Goal: Task Accomplishment & Management: Manage account settings

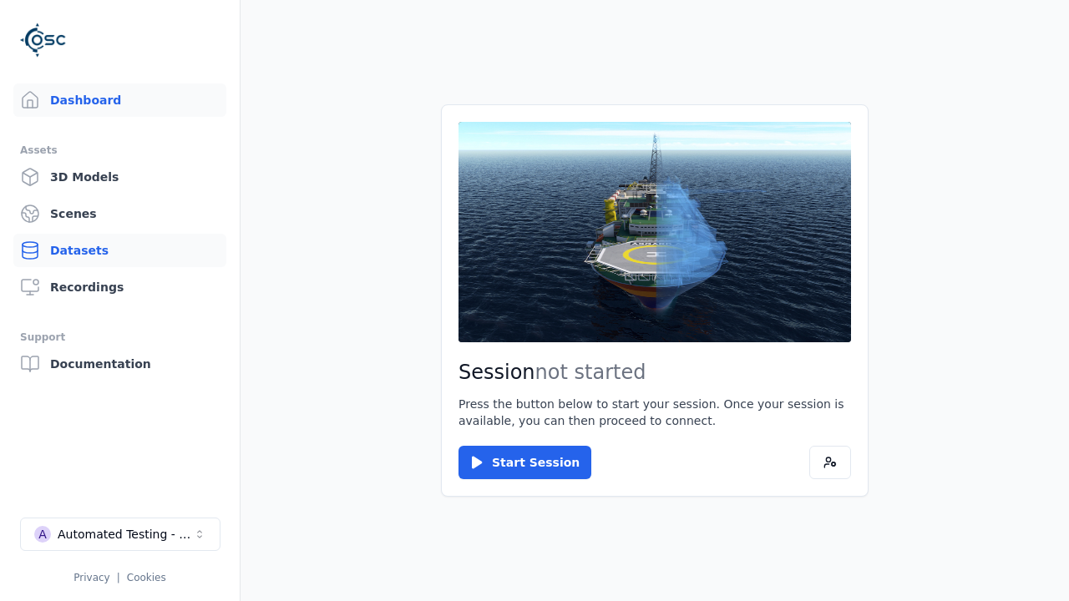
click at [119, 250] on link "Datasets" at bounding box center [119, 250] width 213 height 33
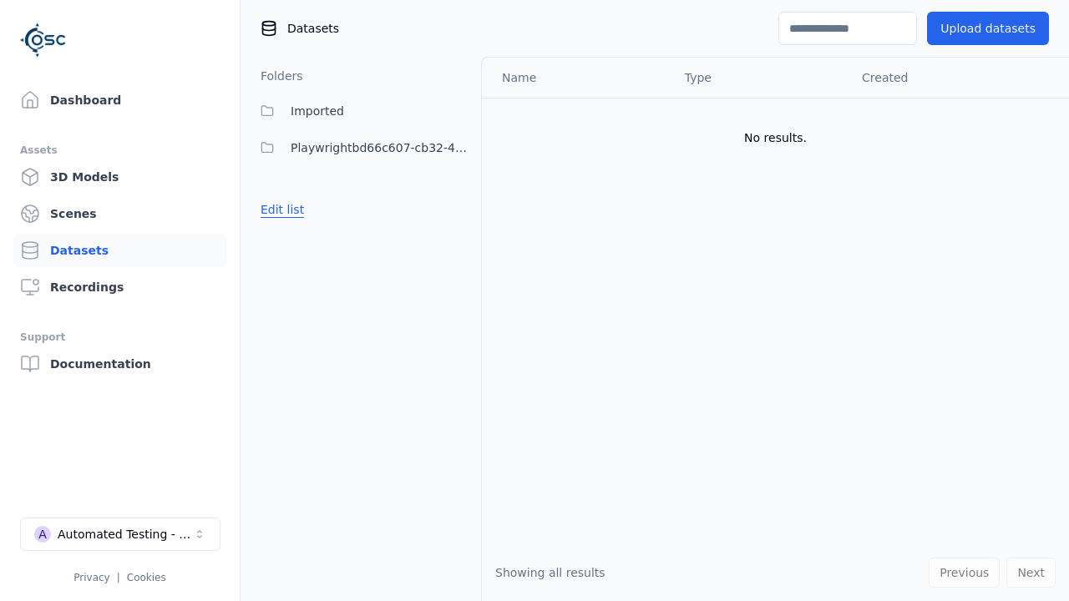
click at [279, 210] on button "Edit list" at bounding box center [281, 210] width 63 height 30
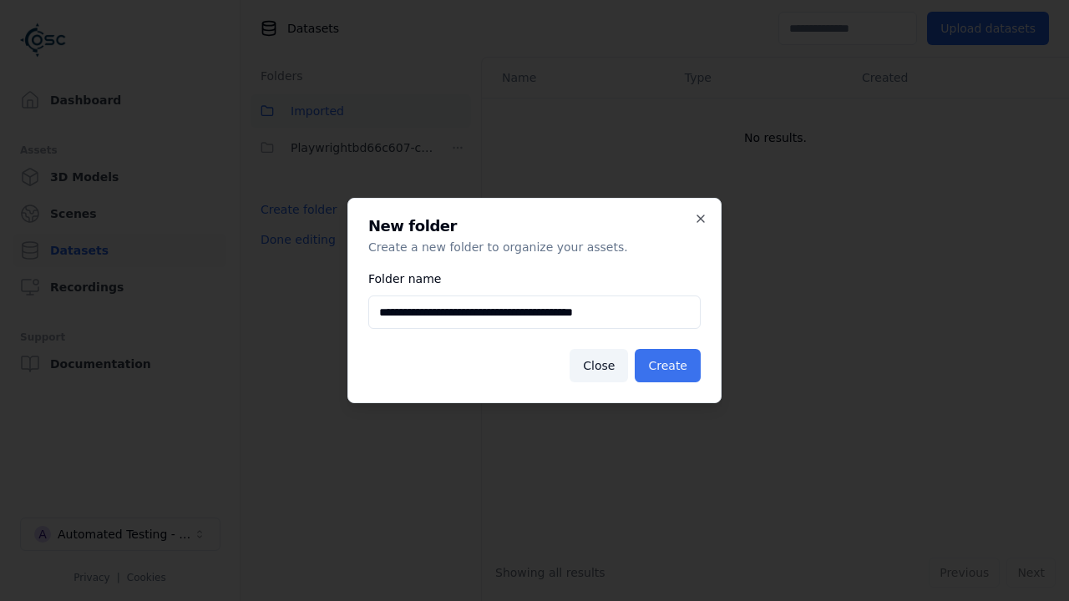
type input "**********"
click at [670, 366] on button "Create" at bounding box center [667, 365] width 66 height 33
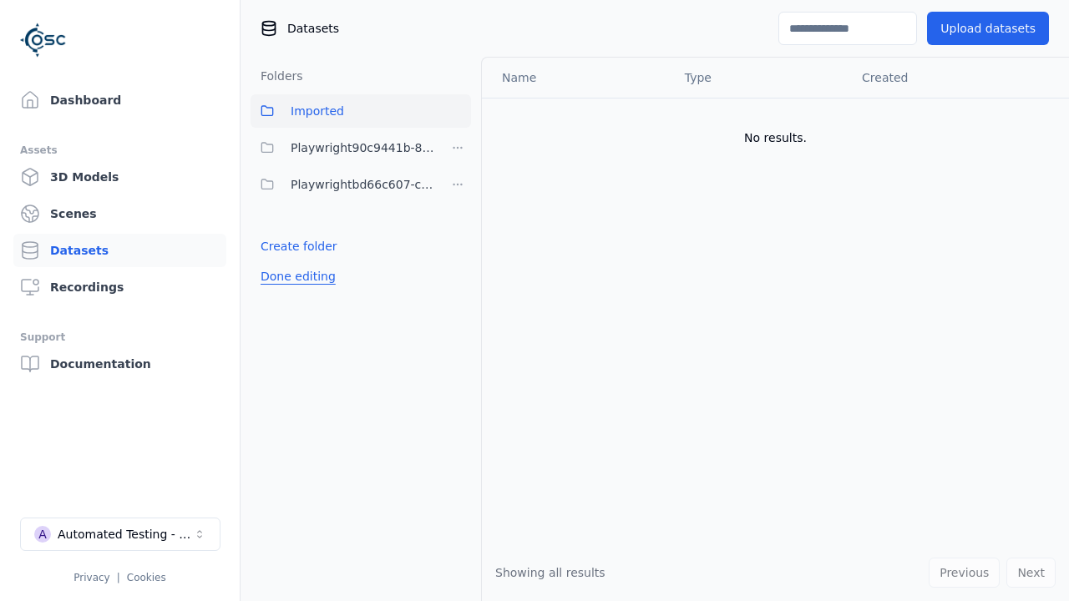
click at [294, 276] on button "Done editing" at bounding box center [297, 276] width 95 height 30
click at [279, 261] on button "Done editing" at bounding box center [297, 276] width 95 height 30
click at [457, 148] on html "Support Dashboard Assets 3D Models Scenes Datasets Recordings Support Documenta…" at bounding box center [534, 300] width 1069 height 601
click at [457, 208] on div "Rename" at bounding box center [463, 208] width 112 height 27
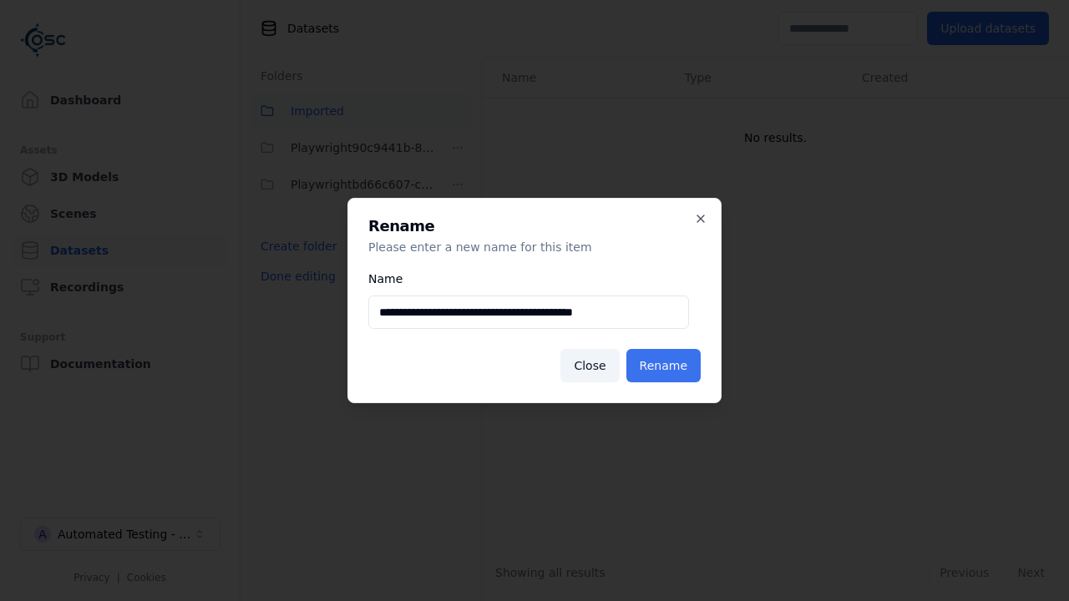
click at [528, 312] on input "**********" at bounding box center [528, 312] width 321 height 33
type input "**********"
click at [666, 366] on button "Rename" at bounding box center [663, 365] width 74 height 33
click at [294, 276] on button "Done editing" at bounding box center [297, 276] width 95 height 30
click at [279, 261] on button "Done editing" at bounding box center [297, 276] width 95 height 30
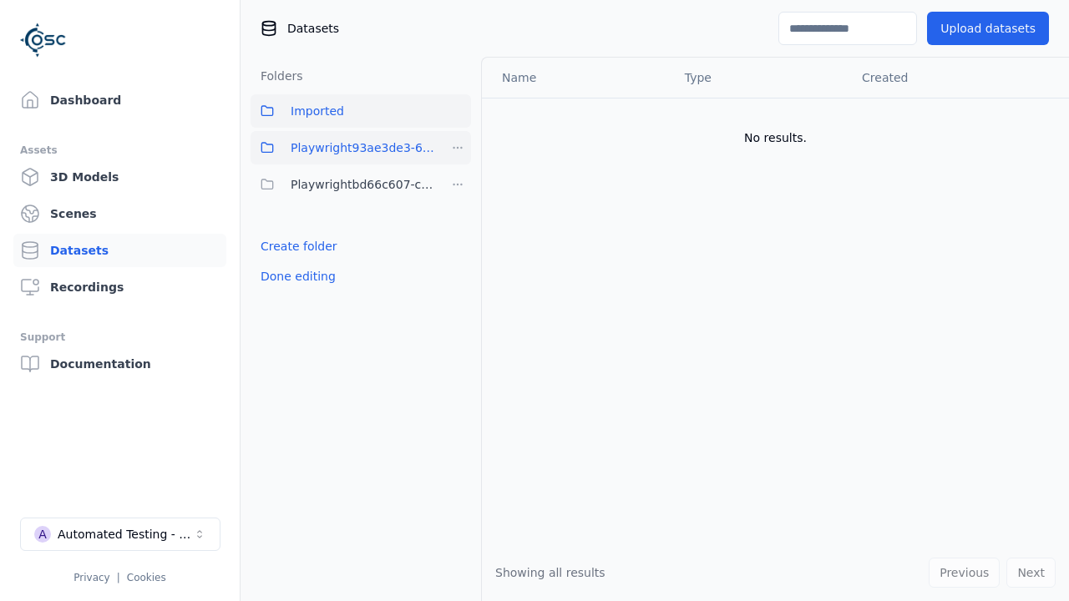
click at [457, 148] on html "Support Dashboard Assets 3D Models Scenes Datasets Recordings Support Documenta…" at bounding box center [534, 300] width 1069 height 601
click at [457, 235] on div "Delete" at bounding box center [463, 235] width 112 height 27
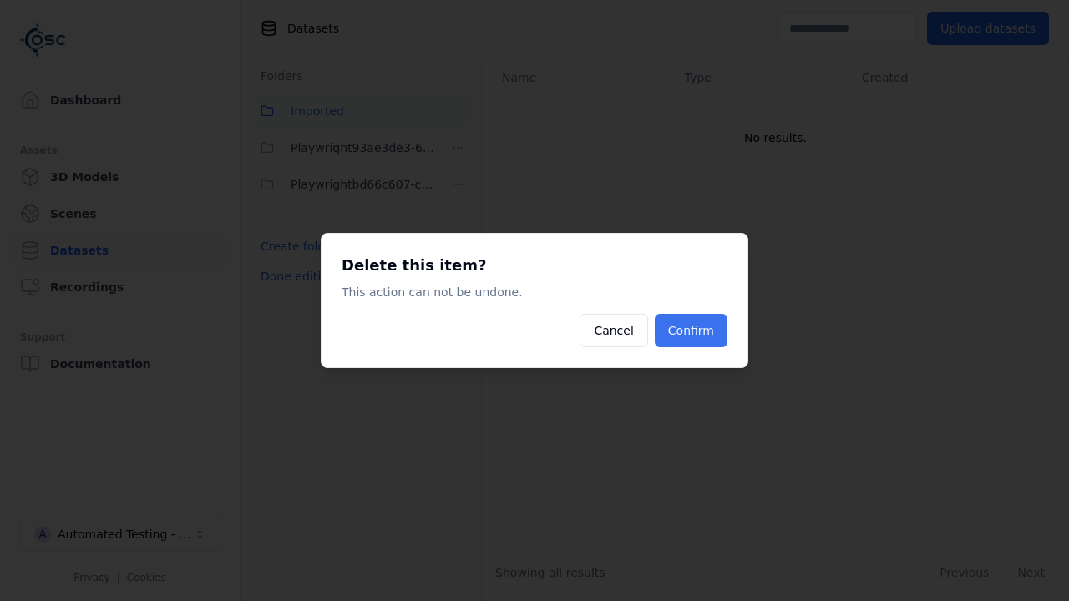
click at [693, 331] on button "Confirm" at bounding box center [690, 330] width 73 height 33
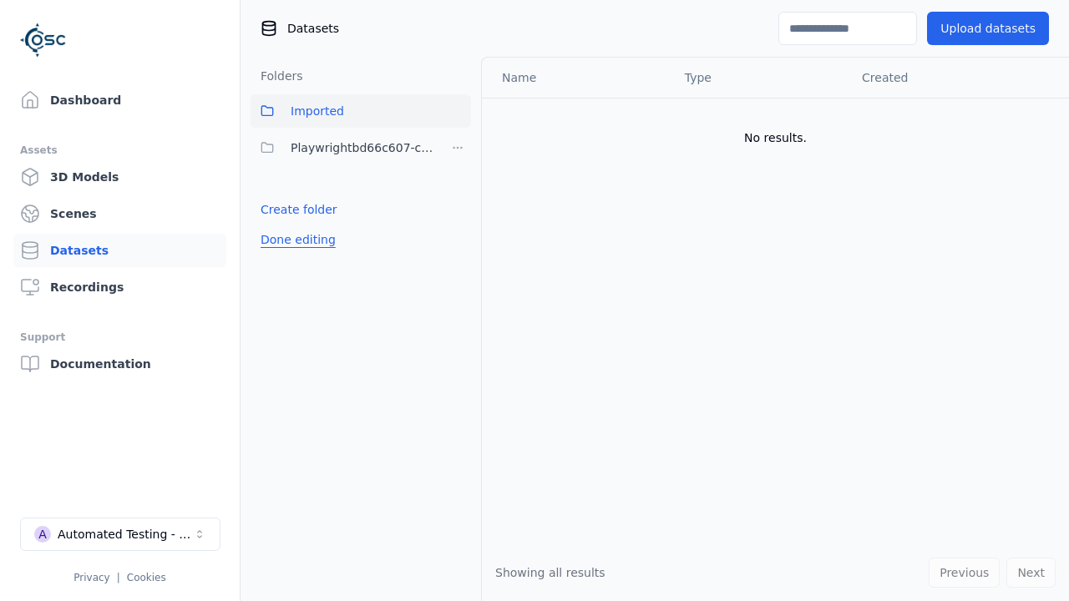
click at [294, 240] on button "Done editing" at bounding box center [297, 240] width 95 height 30
